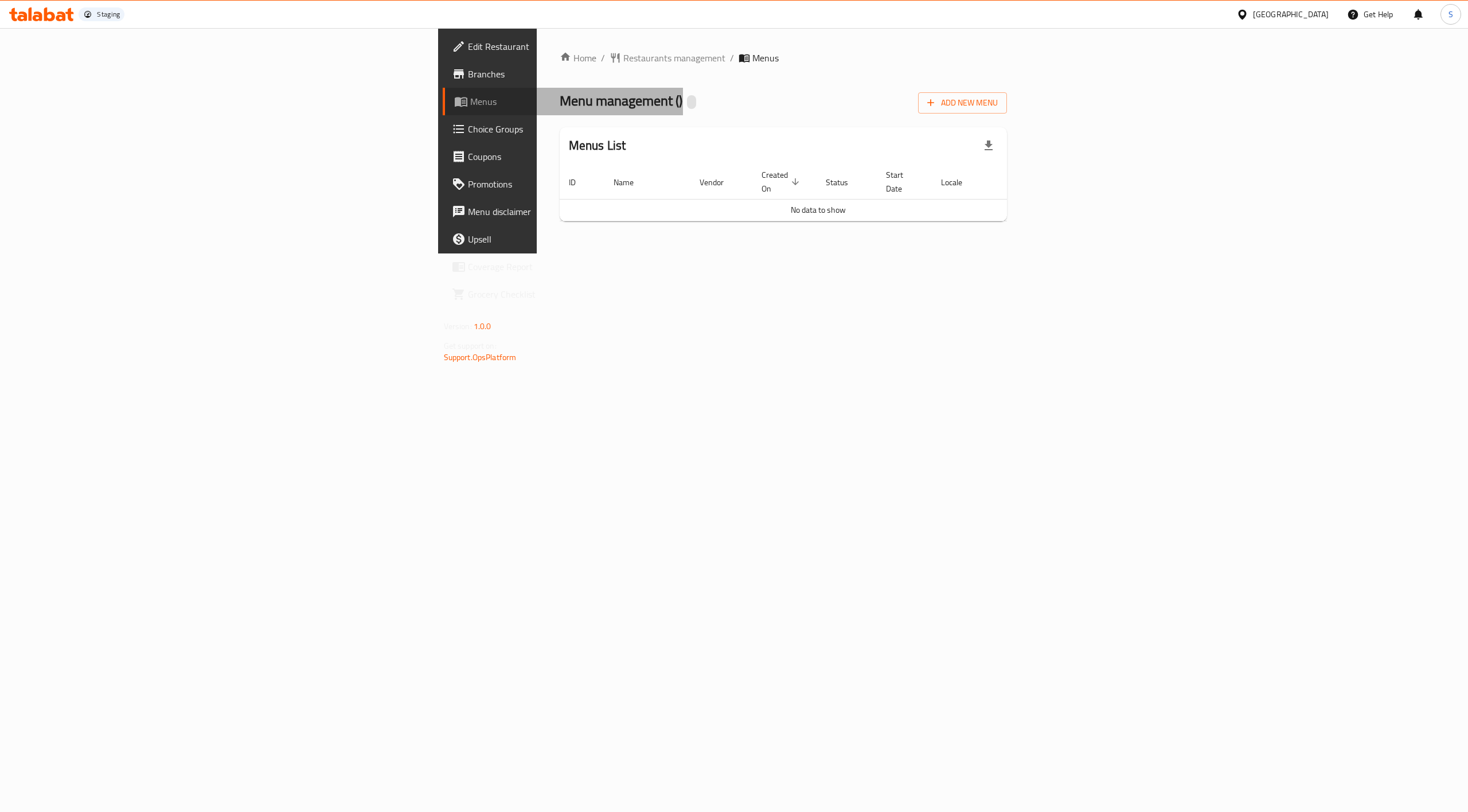
click at [470, 105] on span "Menus" at bounding box center [572, 102] width 204 height 14
click at [468, 74] on span "Branches" at bounding box center [570, 74] width 206 height 14
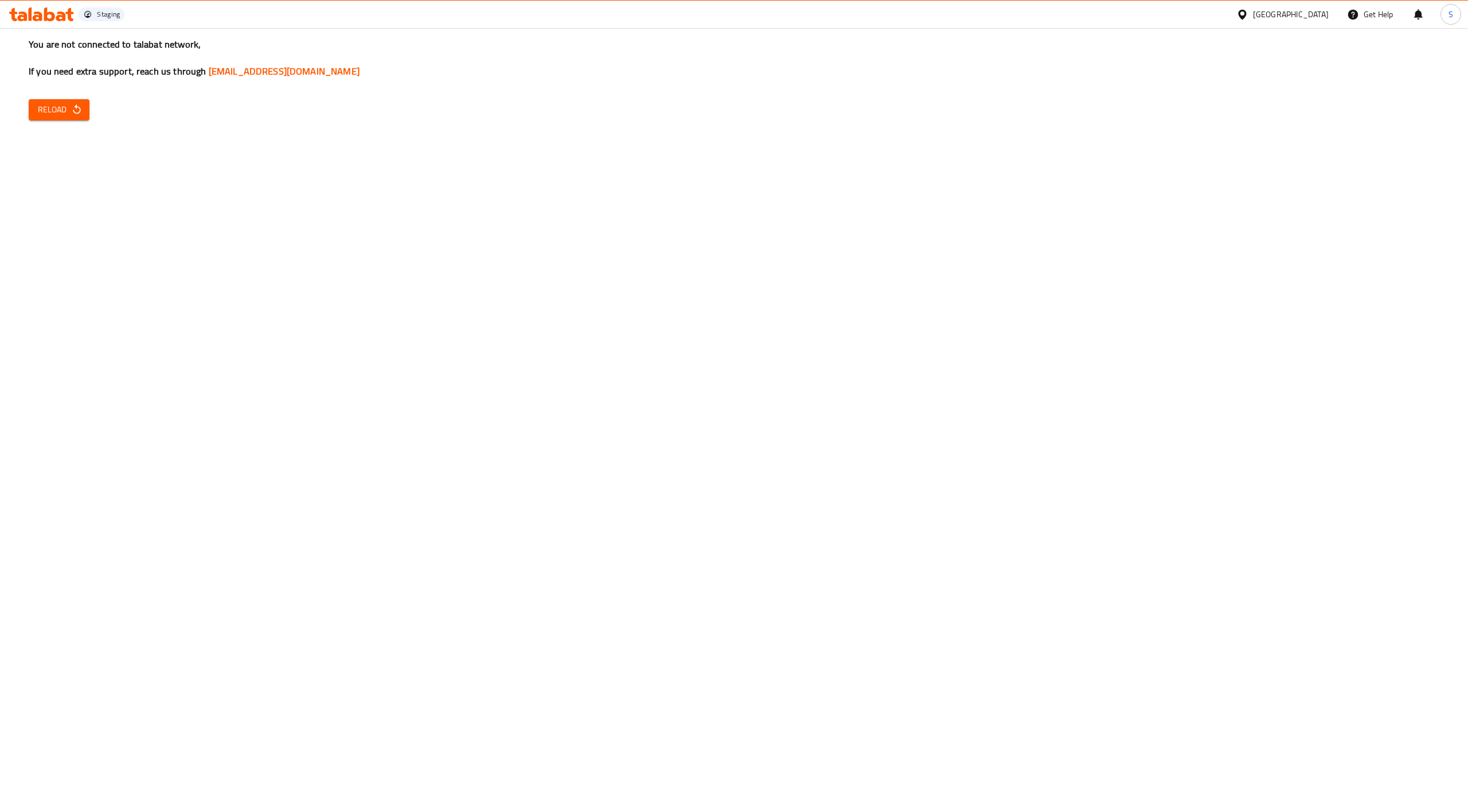
click at [74, 109] on icon "button" at bounding box center [77, 109] width 12 height 12
click at [61, 117] on button "Reload" at bounding box center [59, 110] width 61 height 21
click at [1253, 16] on div at bounding box center [1244, 14] width 17 height 13
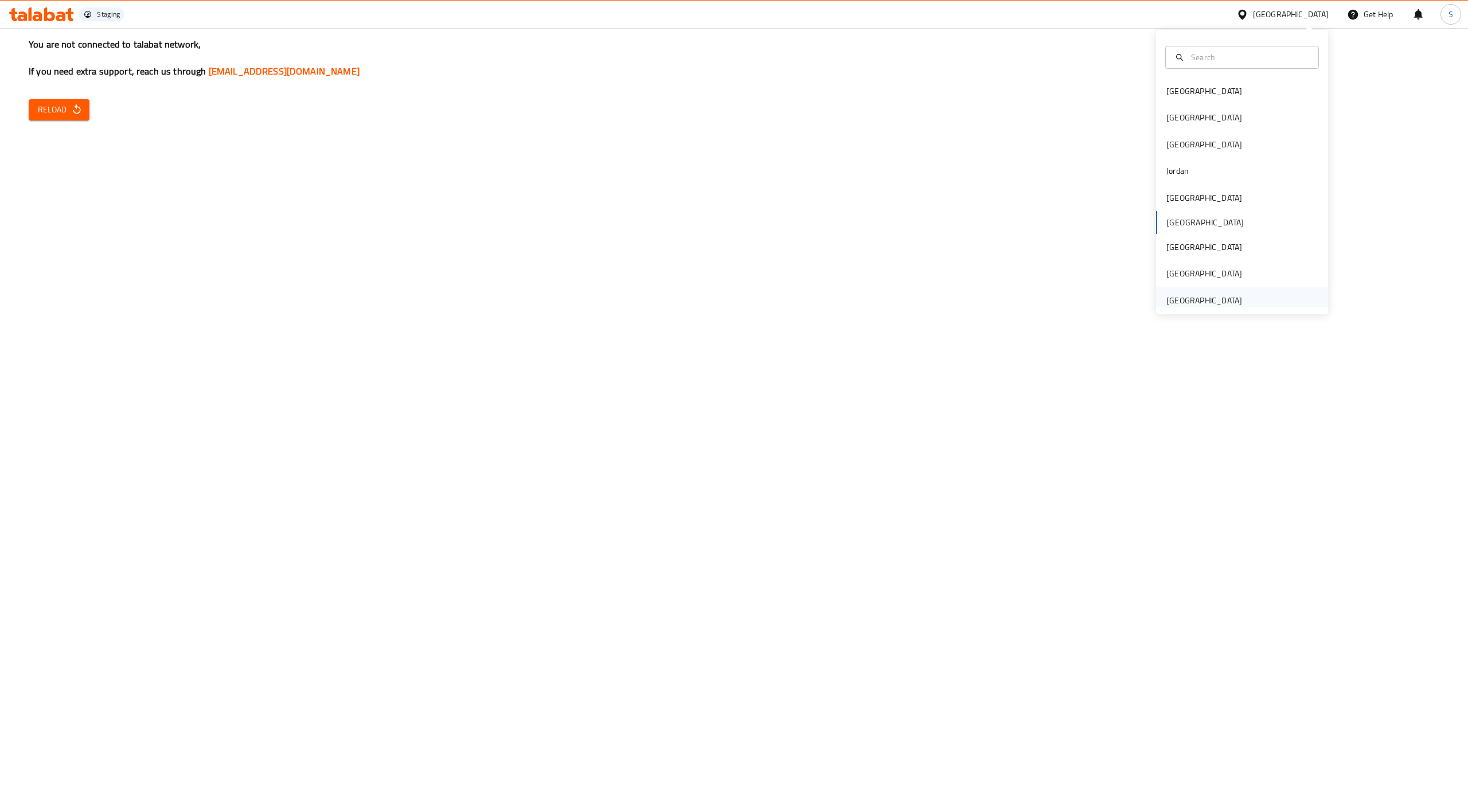
click at [1238, 303] on div "United Arab Emirates" at bounding box center [1204, 300] width 76 height 13
click at [64, 108] on span "Reload" at bounding box center [59, 109] width 42 height 15
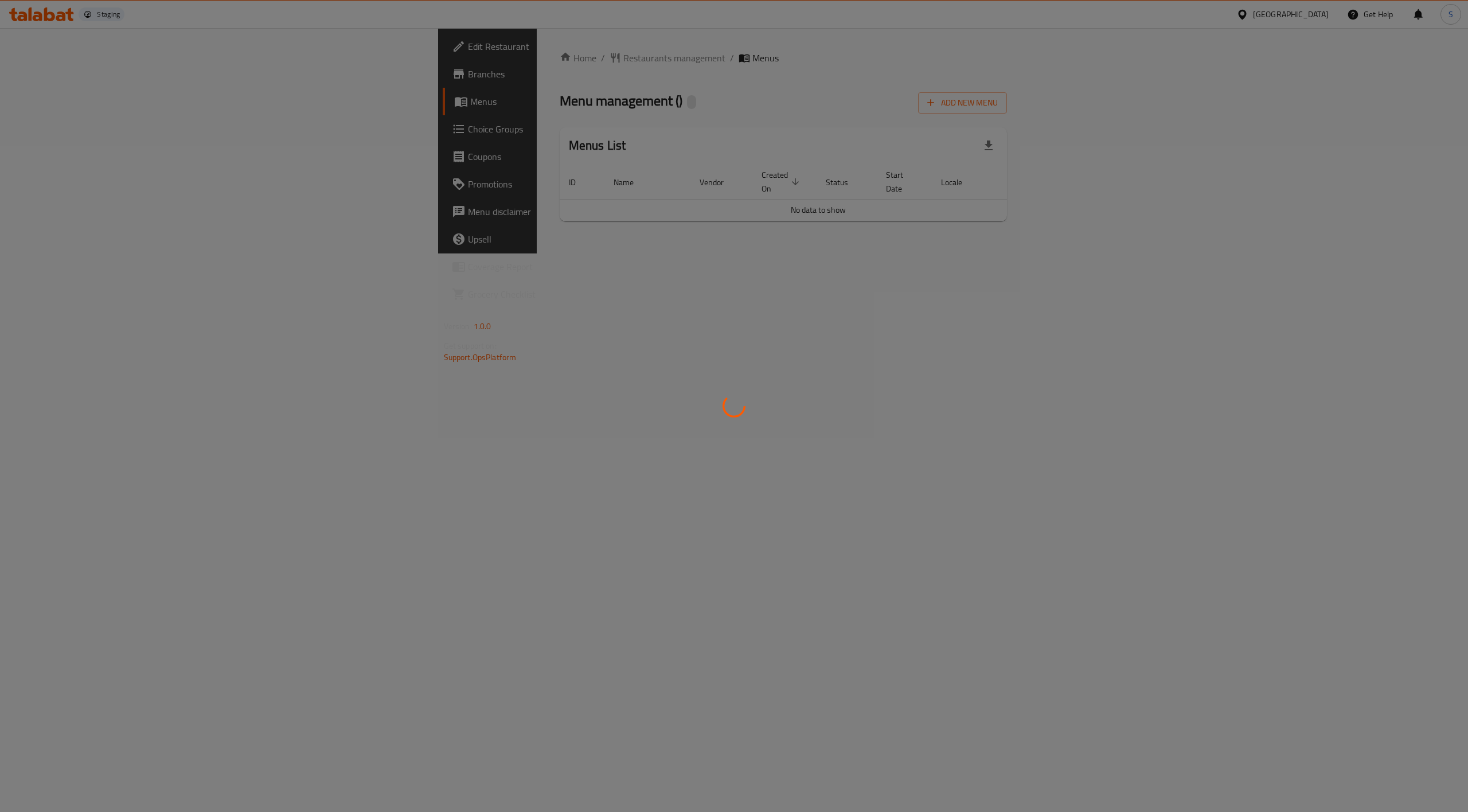
click at [1301, 18] on div at bounding box center [734, 406] width 1468 height 812
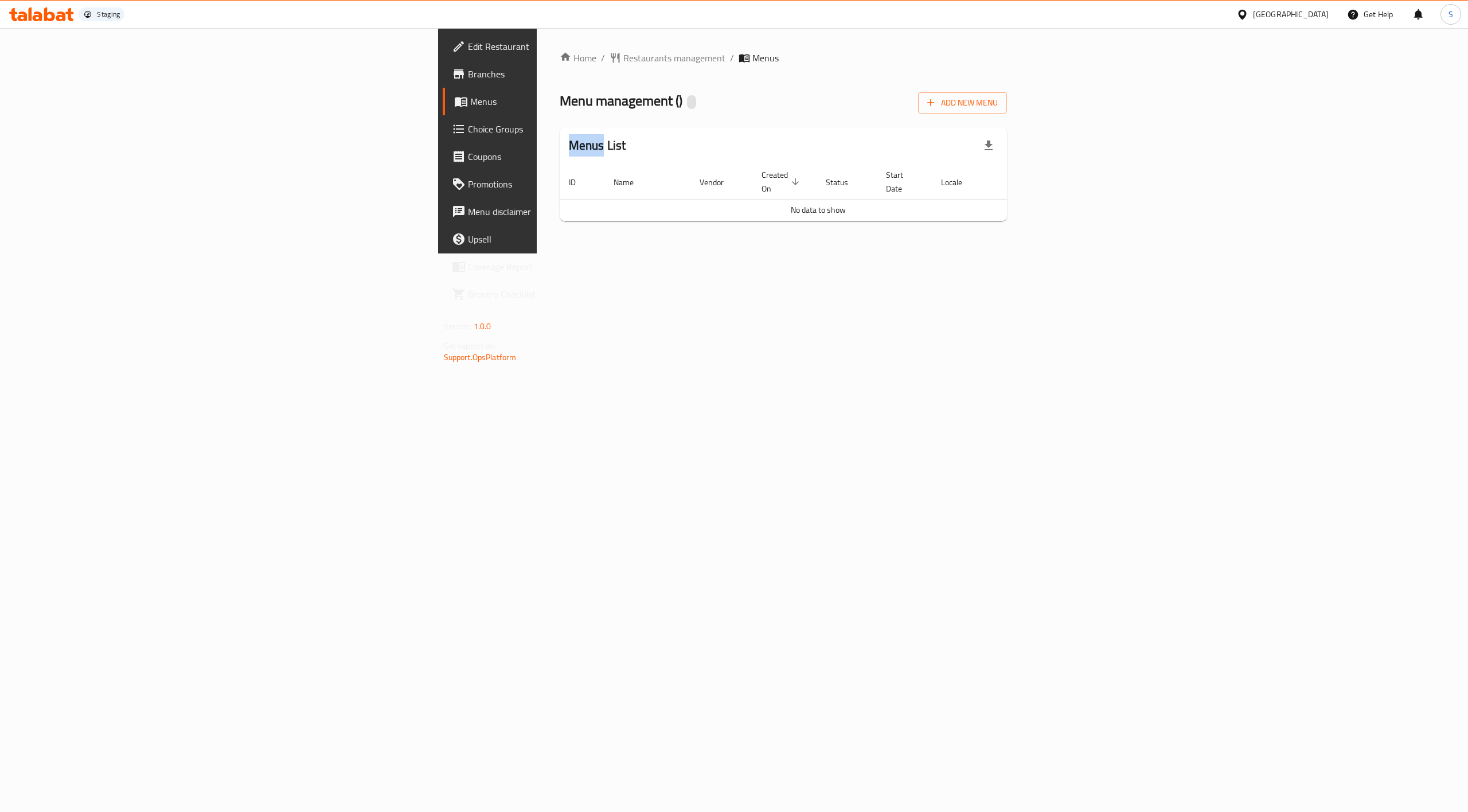
click at [1248, 20] on icon at bounding box center [1243, 15] width 12 height 12
click at [1250, 297] on div "[GEOGRAPHIC_DATA]" at bounding box center [1242, 300] width 172 height 26
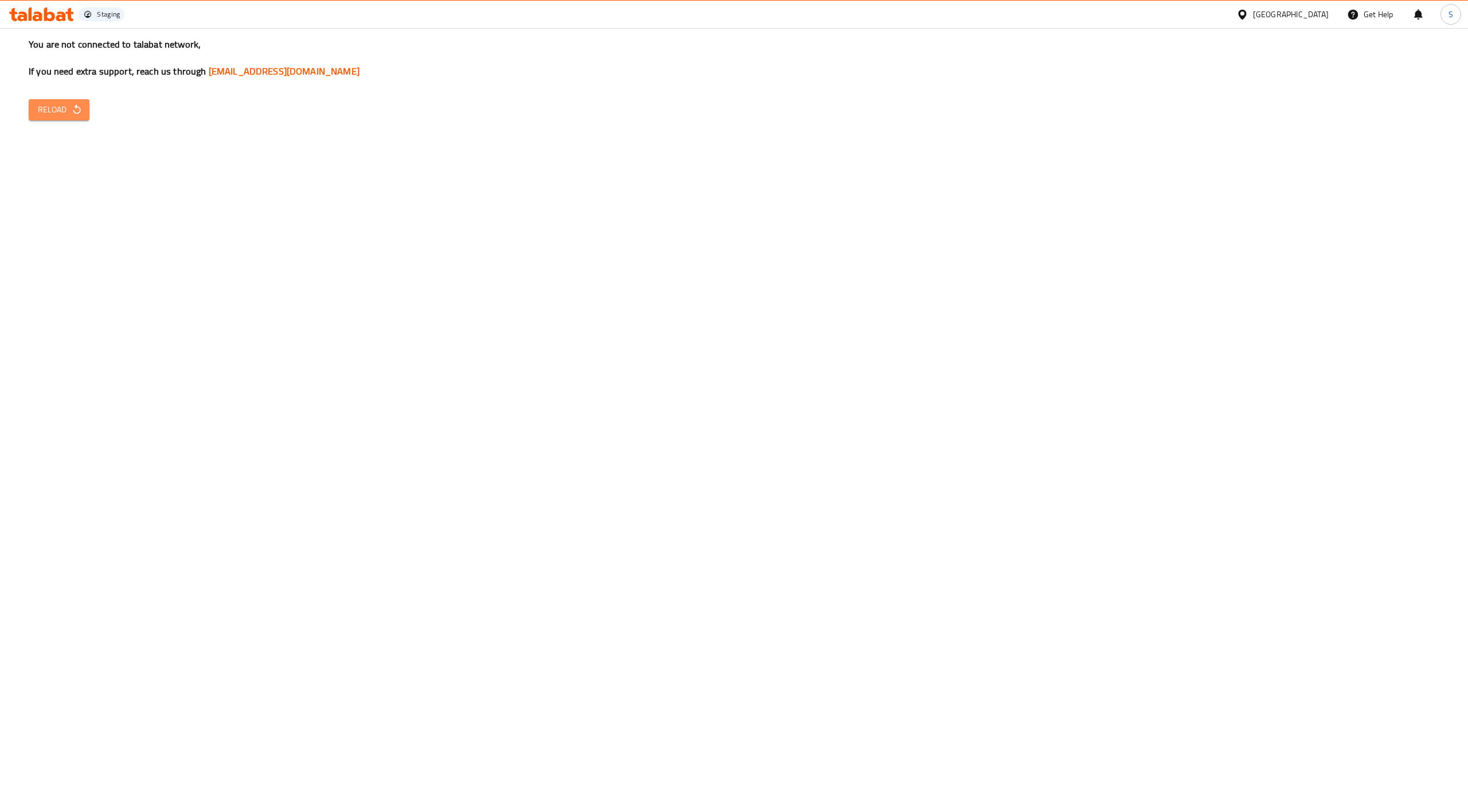
click at [41, 118] on button "Reload" at bounding box center [59, 110] width 61 height 21
click at [74, 112] on icon "button" at bounding box center [77, 109] width 12 height 12
click at [57, 105] on span "Reload" at bounding box center [59, 109] width 42 height 15
click at [1287, 13] on div "[GEOGRAPHIC_DATA]" at bounding box center [1291, 14] width 76 height 13
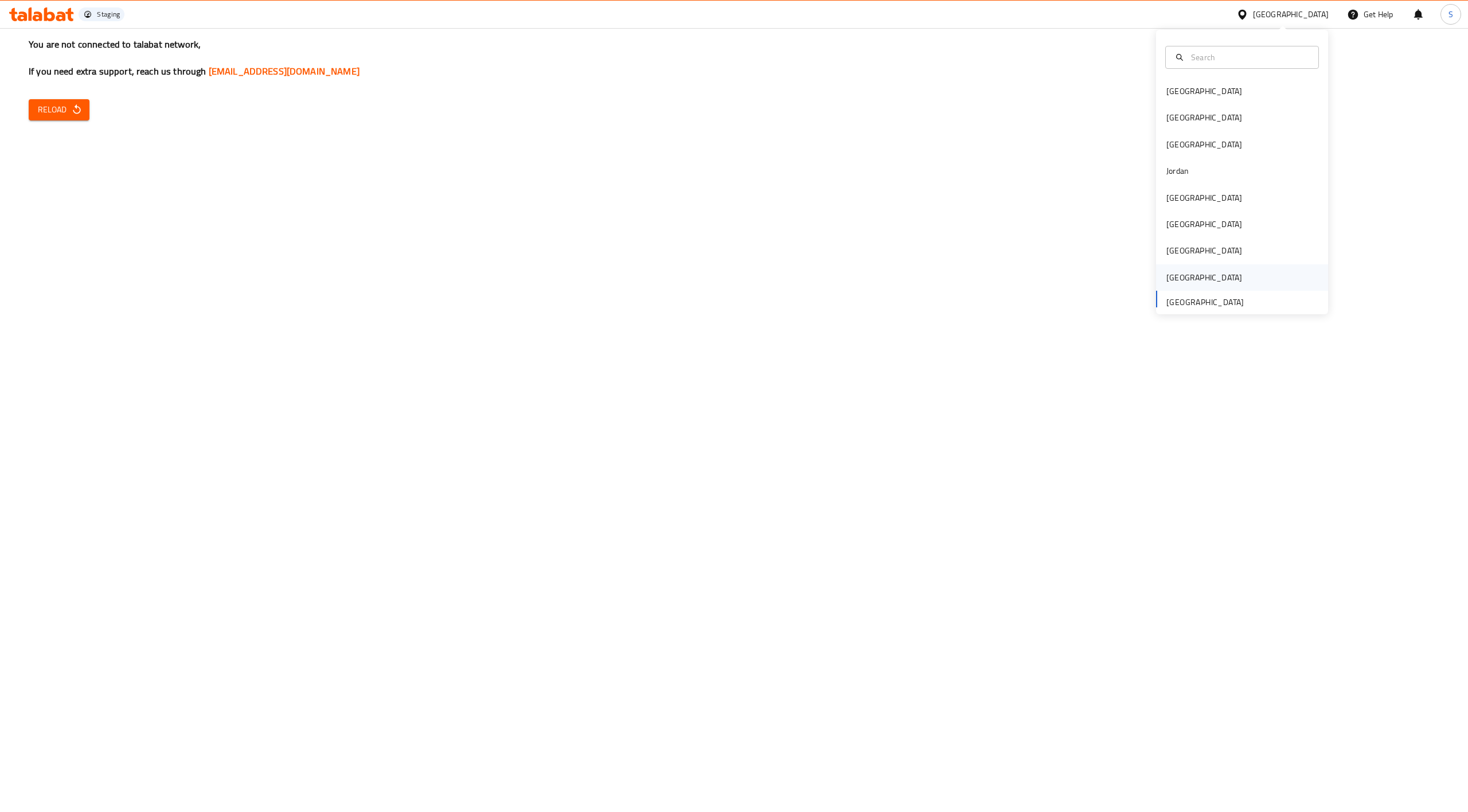
click at [1222, 278] on div "Saudi Arabia" at bounding box center [1242, 277] width 172 height 26
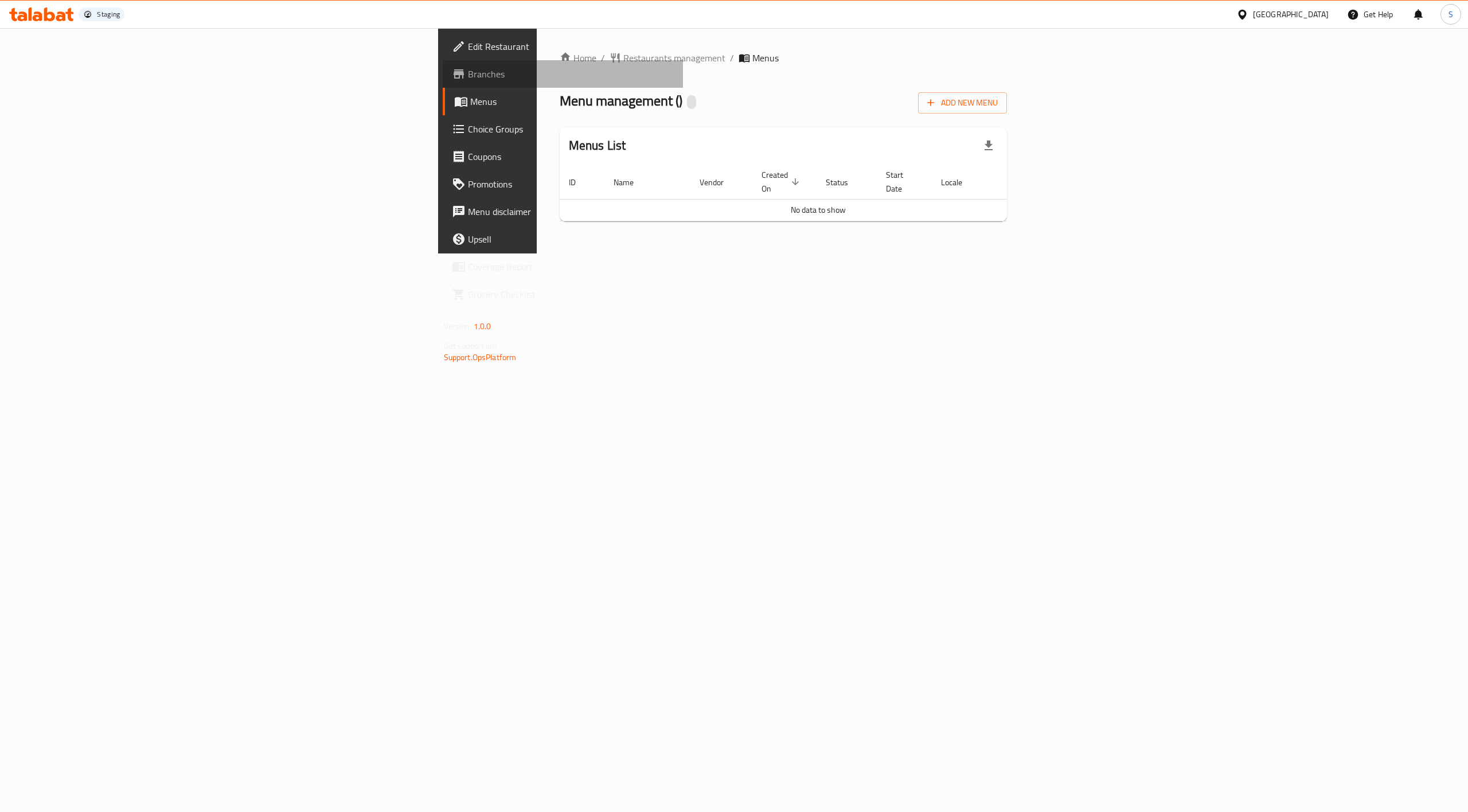
click at [468, 71] on span "Branches" at bounding box center [570, 74] width 206 height 14
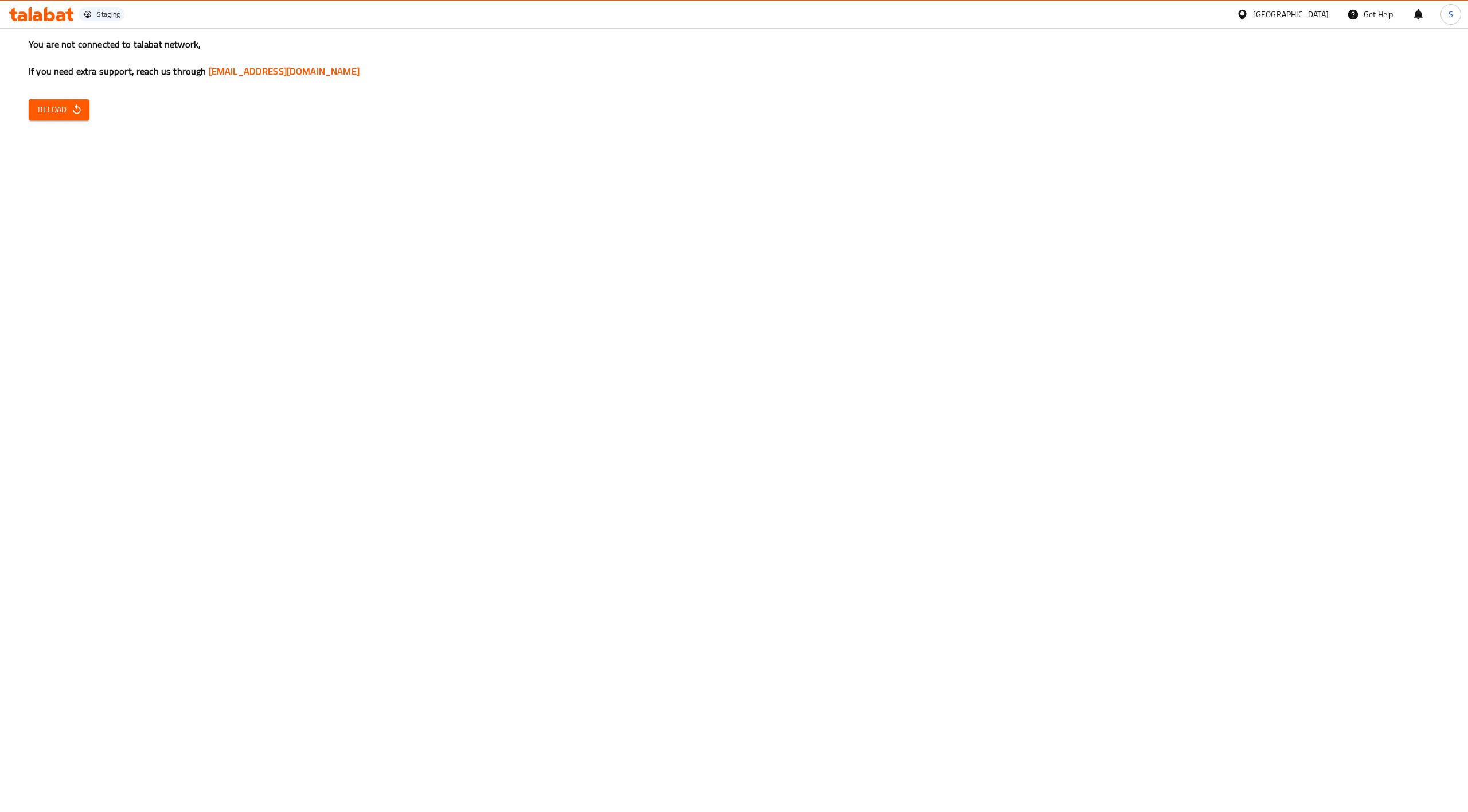
click at [67, 112] on span "Reload" at bounding box center [59, 109] width 42 height 15
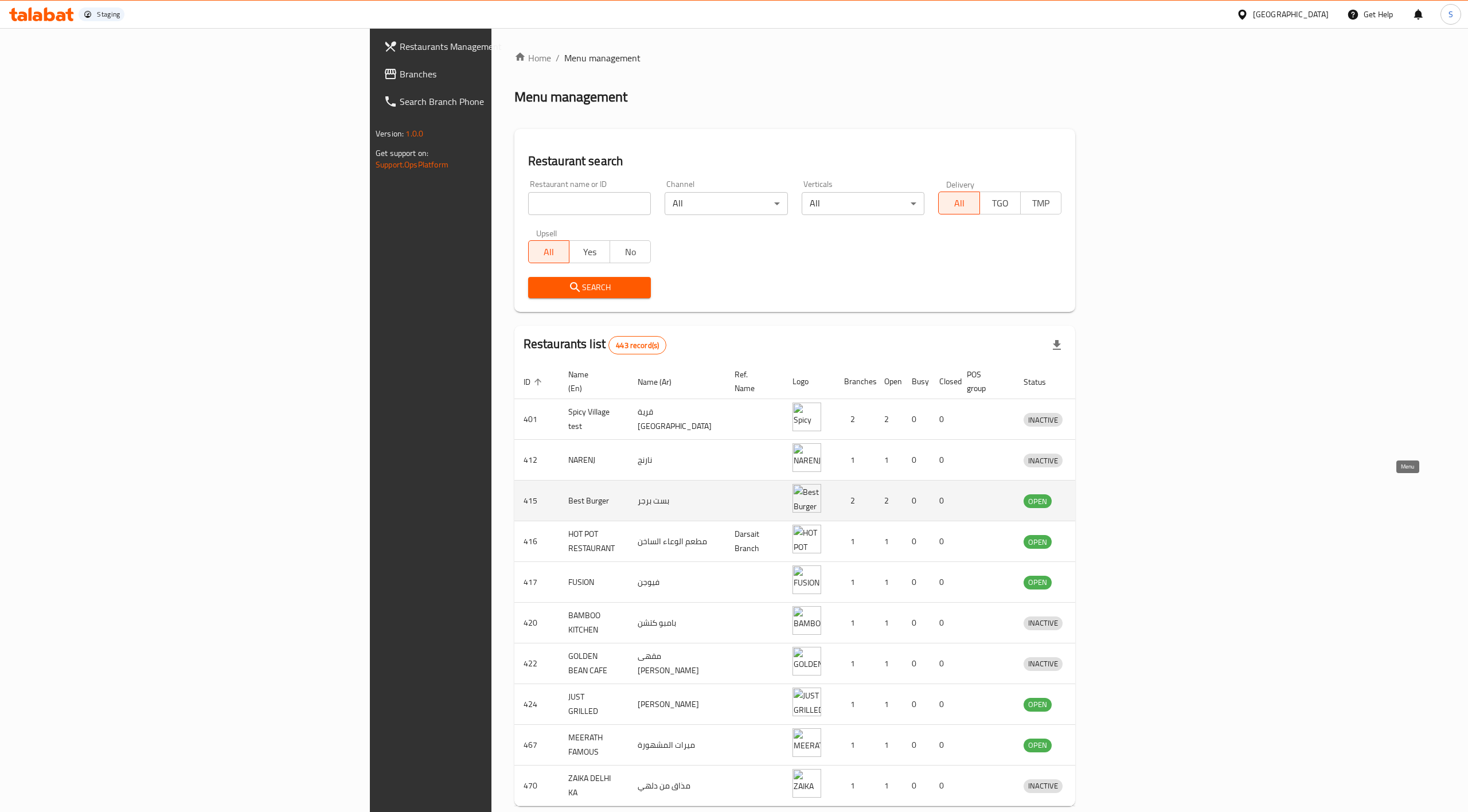
click at [1099, 497] on icon "enhanced table" at bounding box center [1092, 502] width 13 height 10
click at [528, 206] on input "search" at bounding box center [590, 203] width 123 height 22
click button "Search" at bounding box center [590, 288] width 123 height 21
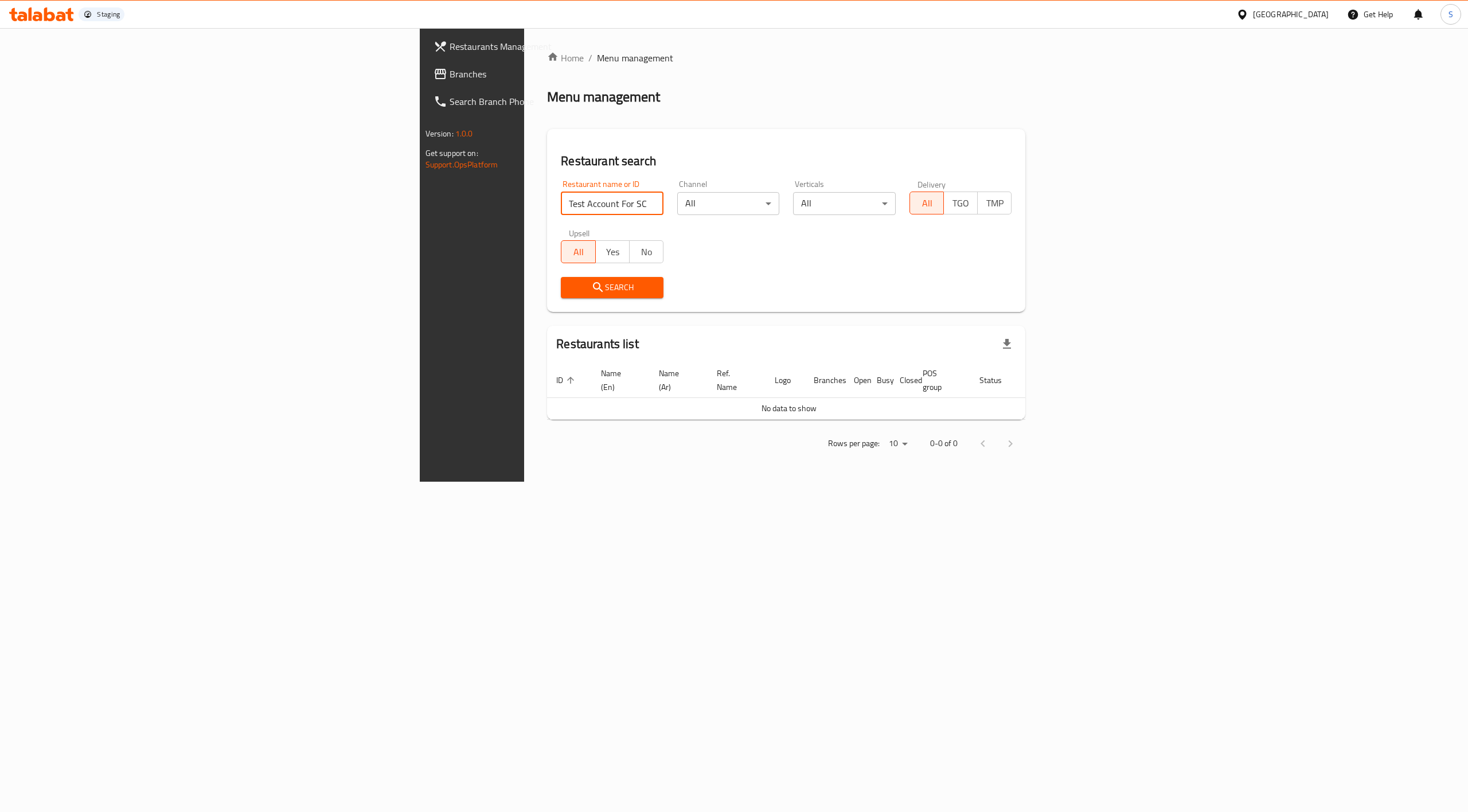
drag, startPoint x: 339, startPoint y: 199, endPoint x: 443, endPoint y: 199, distance: 104.0
click at [561, 199] on input "Test Account For SCCS" at bounding box center [612, 203] width 102 height 22
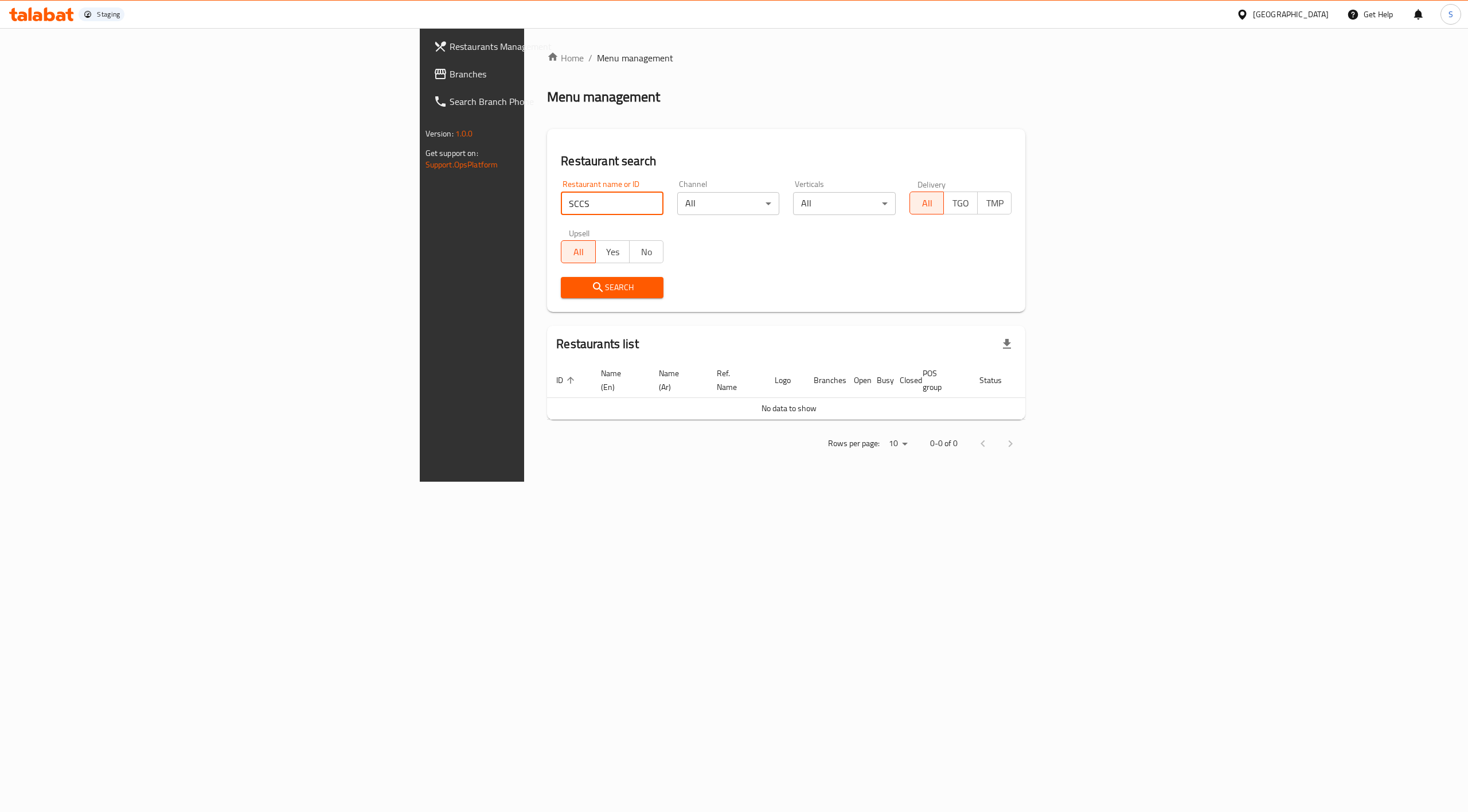
type input "SCCS"
click button "Search" at bounding box center [612, 288] width 102 height 21
click at [561, 199] on input "SCCS" at bounding box center [612, 203] width 102 height 22
